Goal: Task Accomplishment & Management: Manage account settings

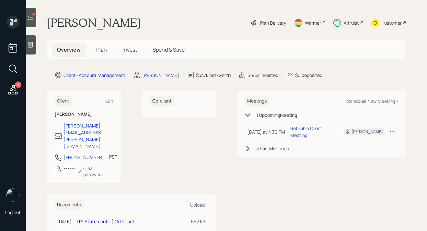
click at [133, 52] on span "Invest" at bounding box center [130, 49] width 15 height 7
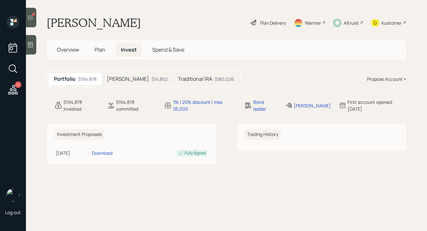
click at [102, 51] on span "Plan" at bounding box center [100, 49] width 11 height 7
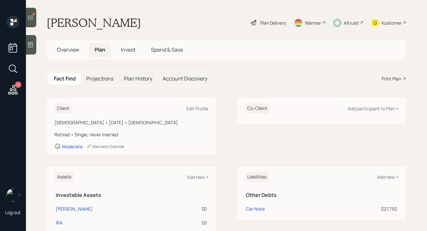
click at [66, 53] on span "Overview" at bounding box center [68, 49] width 22 height 7
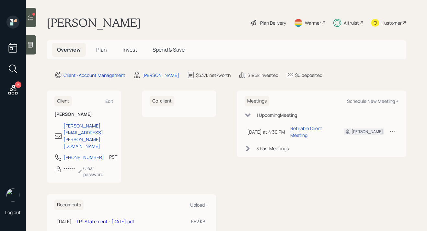
click at [392, 25] on div "Kustomer" at bounding box center [392, 22] width 20 height 7
click at [34, 24] on div at bounding box center [31, 17] width 10 height 19
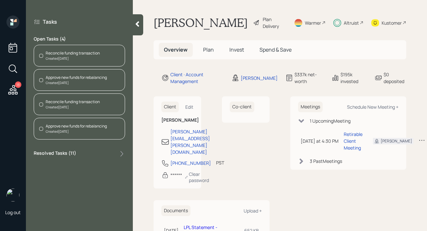
click at [85, 59] on div "Created [DATE]" at bounding box center [73, 58] width 54 height 5
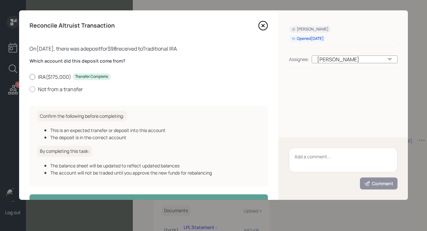
click at [53, 76] on label "IRA ( $175,000 ) Transfer Complete" at bounding box center [149, 76] width 239 height 7
click at [30, 77] on input "IRA ( $175,000 ) Transfer Complete" at bounding box center [29, 77] width 0 height 0
radio input "true"
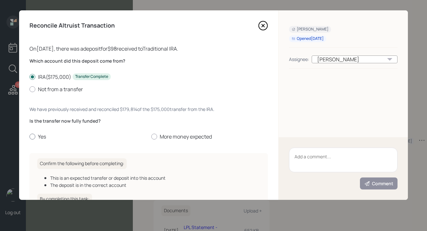
click at [39, 138] on label "Yes" at bounding box center [88, 136] width 117 height 7
click at [30, 137] on input "Yes" at bounding box center [29, 136] width 0 height 0
radio input "true"
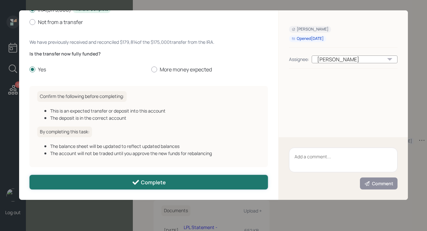
click at [76, 184] on button "Complete" at bounding box center [149, 182] width 239 height 15
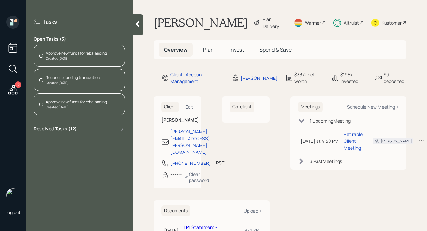
click at [80, 80] on div "Reconcile funding transaction" at bounding box center [73, 78] width 54 height 6
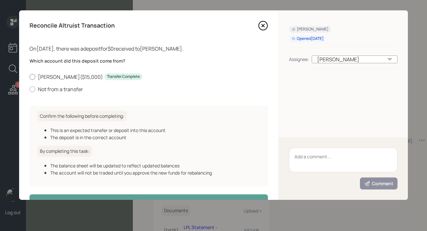
click at [67, 77] on label "[PERSON_NAME] ( $15,000 ) Transfer Complete" at bounding box center [149, 76] width 239 height 7
click at [30, 77] on input "[PERSON_NAME] ( $15,000 ) Transfer Complete" at bounding box center [29, 77] width 0 height 0
radio input "true"
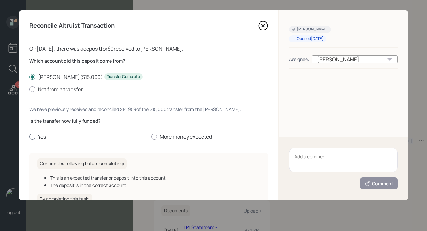
click at [43, 138] on label "Yes" at bounding box center [88, 136] width 117 height 7
click at [30, 137] on input "Yes" at bounding box center [29, 136] width 0 height 0
radio input "true"
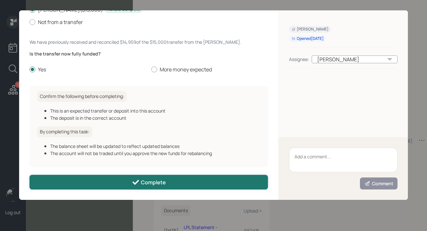
click at [61, 182] on button "Complete" at bounding box center [149, 182] width 239 height 15
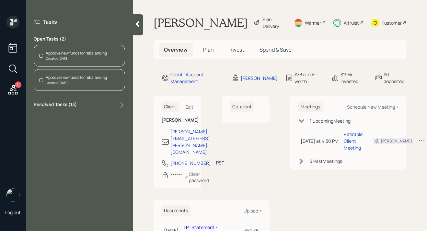
click at [75, 60] on div "Created [DATE]" at bounding box center [76, 58] width 61 height 5
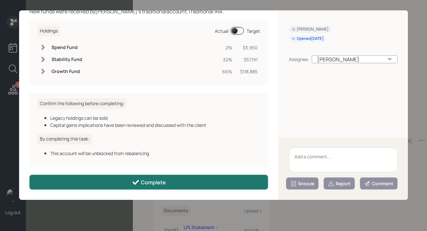
click at [106, 179] on button "Complete" at bounding box center [149, 182] width 239 height 15
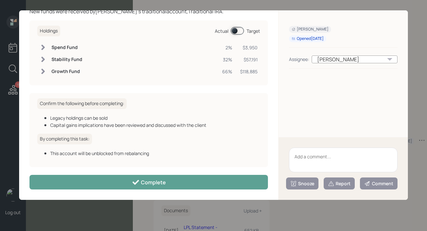
scroll to position [30, 0]
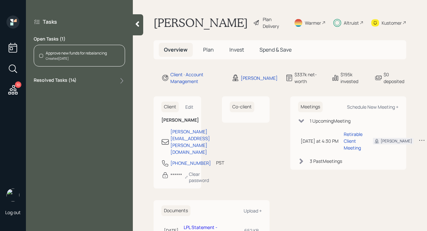
click at [89, 56] on div "Created [DATE]" at bounding box center [76, 58] width 61 height 5
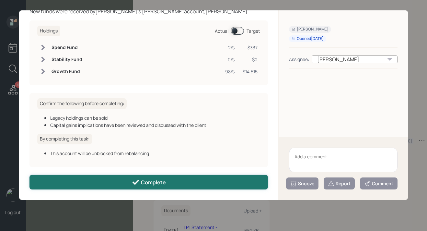
click at [140, 184] on div "Complete" at bounding box center [149, 182] width 34 height 8
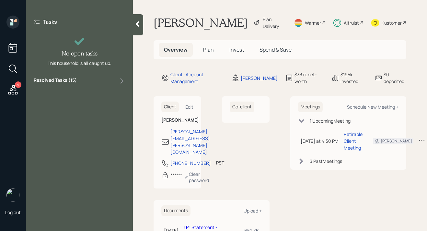
click at [20, 92] on div "9" at bounding box center [13, 57] width 16 height 82
click at [9, 92] on icon at bounding box center [13, 90] width 12 height 12
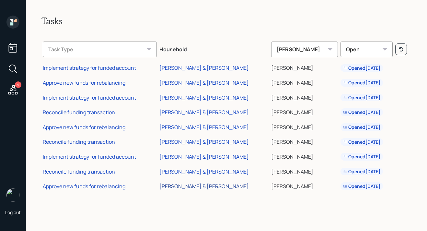
click at [202, 187] on div "[PERSON_NAME] & [PERSON_NAME]" at bounding box center [204, 186] width 89 height 7
